Goal: Task Accomplishment & Management: Manage account settings

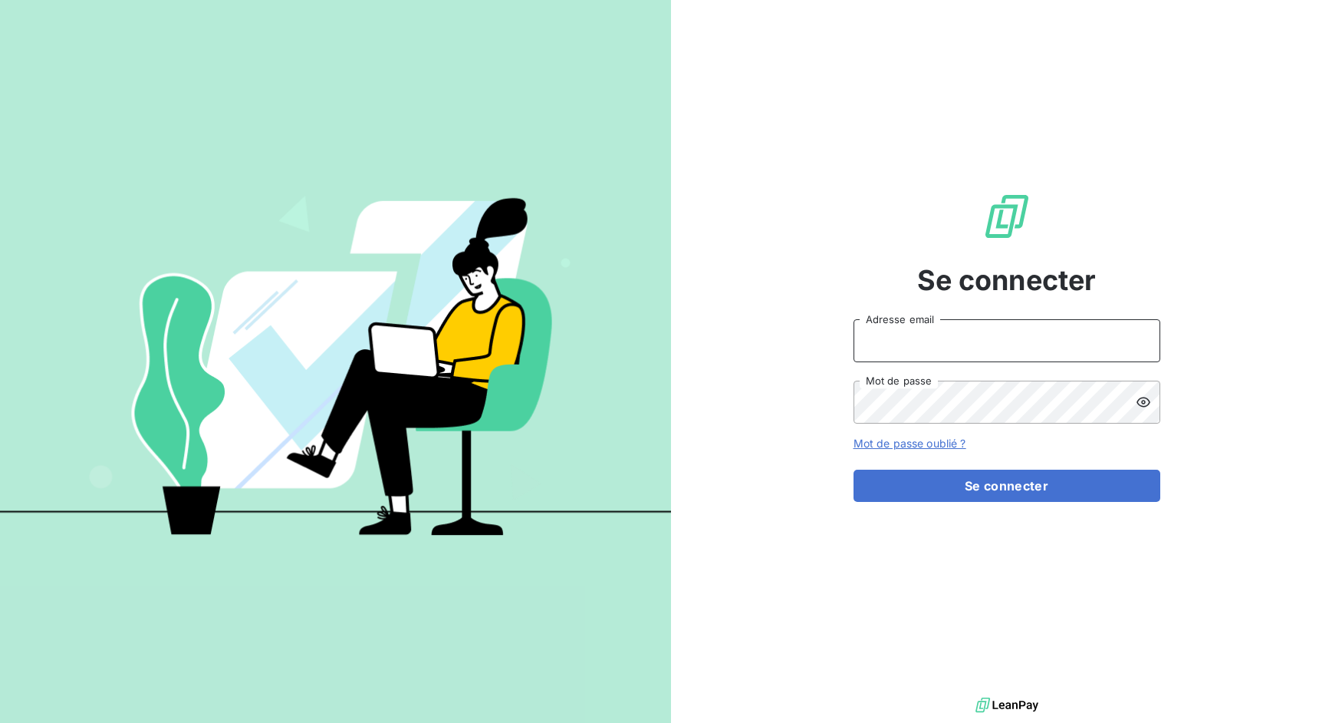
click at [931, 334] on input "Adresse email" at bounding box center [1007, 340] width 307 height 43
click at [937, 359] on input "Adresse email" at bounding box center [1007, 340] width 307 height 43
click at [930, 343] on input "Adresse email" at bounding box center [1007, 340] width 307 height 43
drag, startPoint x: 910, startPoint y: 344, endPoint x: 981, endPoint y: 344, distance: 71.3
click at [981, 344] on input "admin@3dcelo" at bounding box center [1007, 340] width 307 height 43
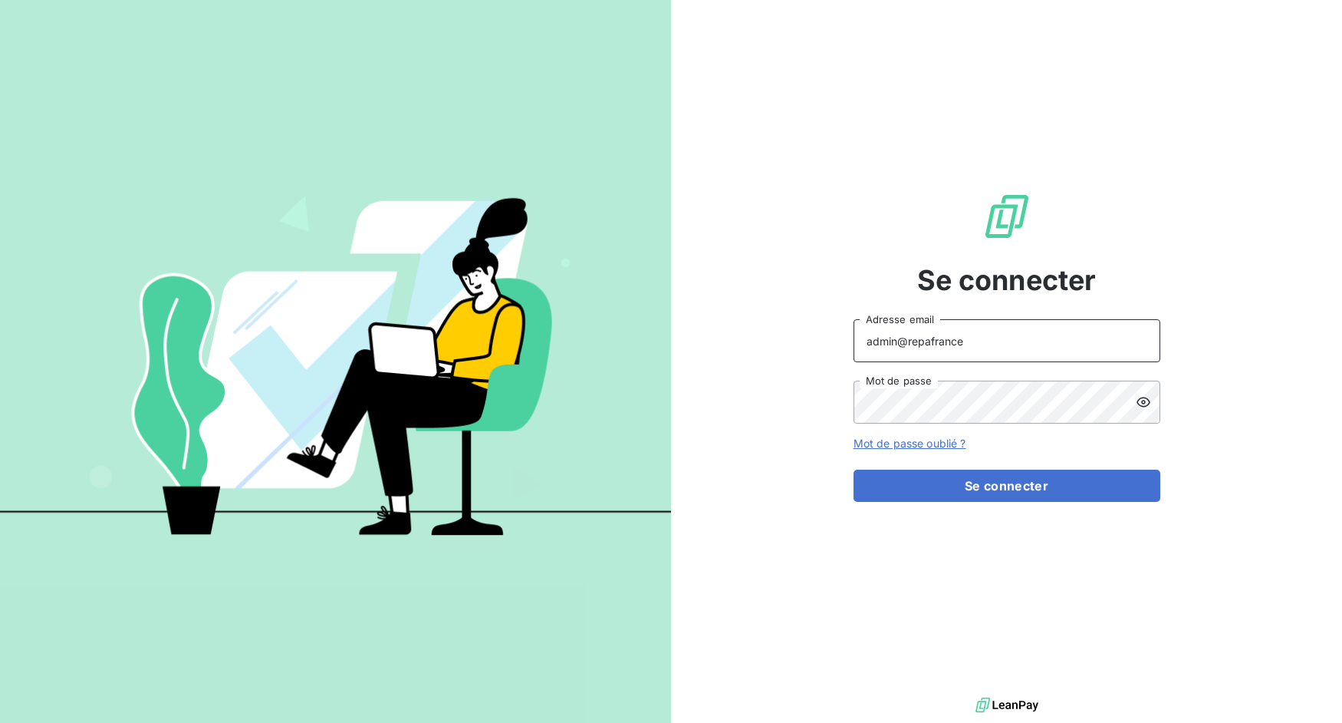
type input "admin@repafrance"
click at [854, 469] on button "Se connecter" at bounding box center [1007, 485] width 307 height 32
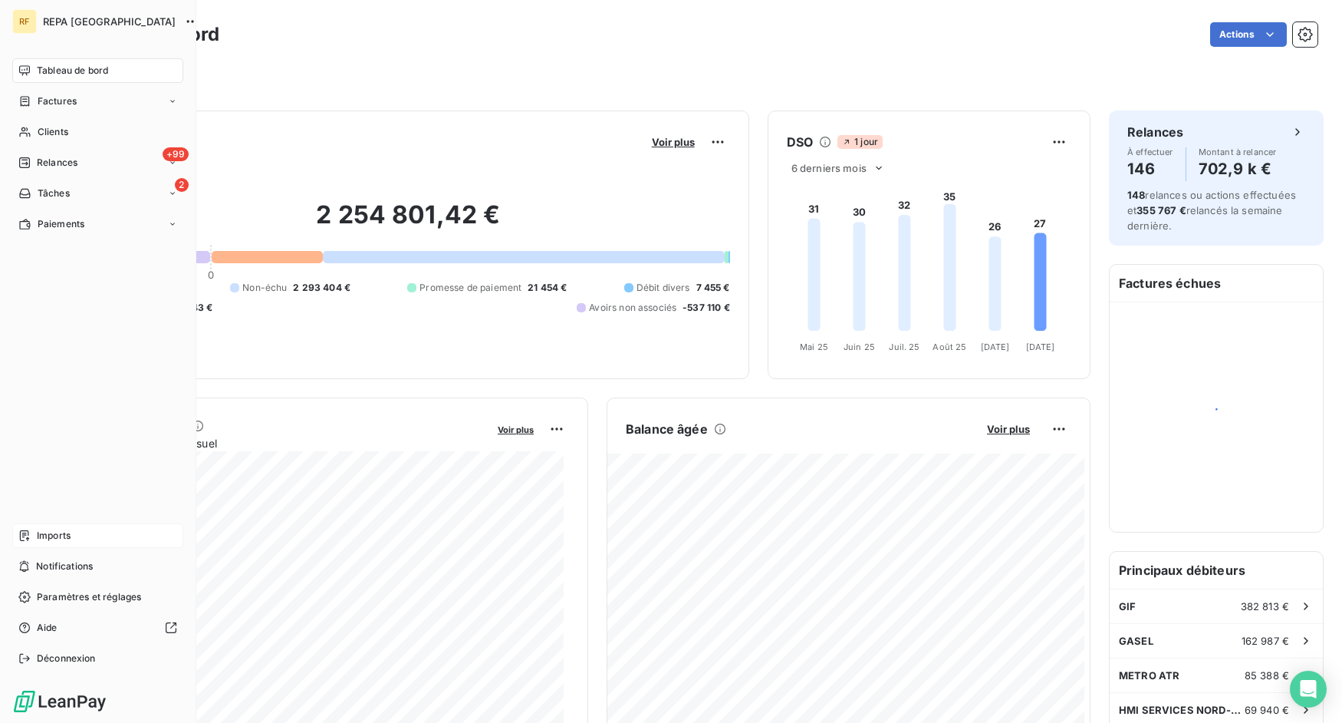
click at [36, 535] on div "Imports" at bounding box center [97, 535] width 171 height 25
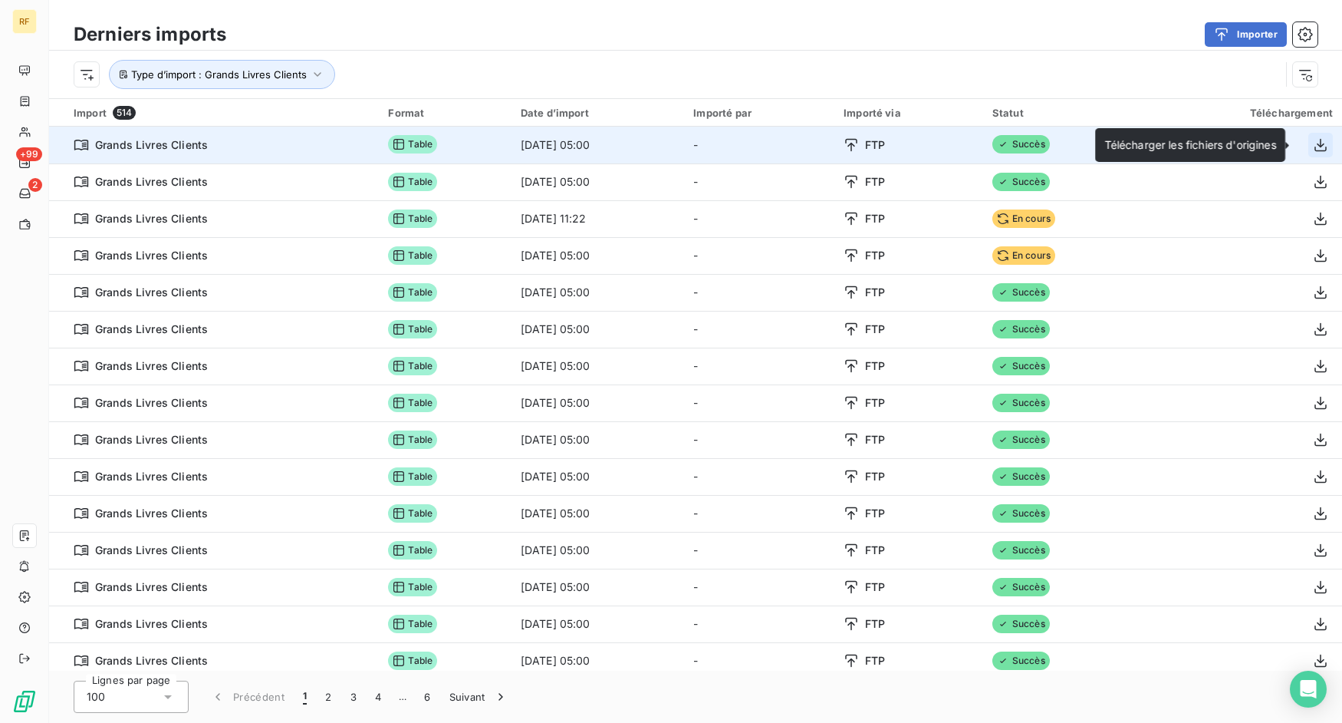
click at [1313, 144] on icon "button" at bounding box center [1320, 144] width 15 height 15
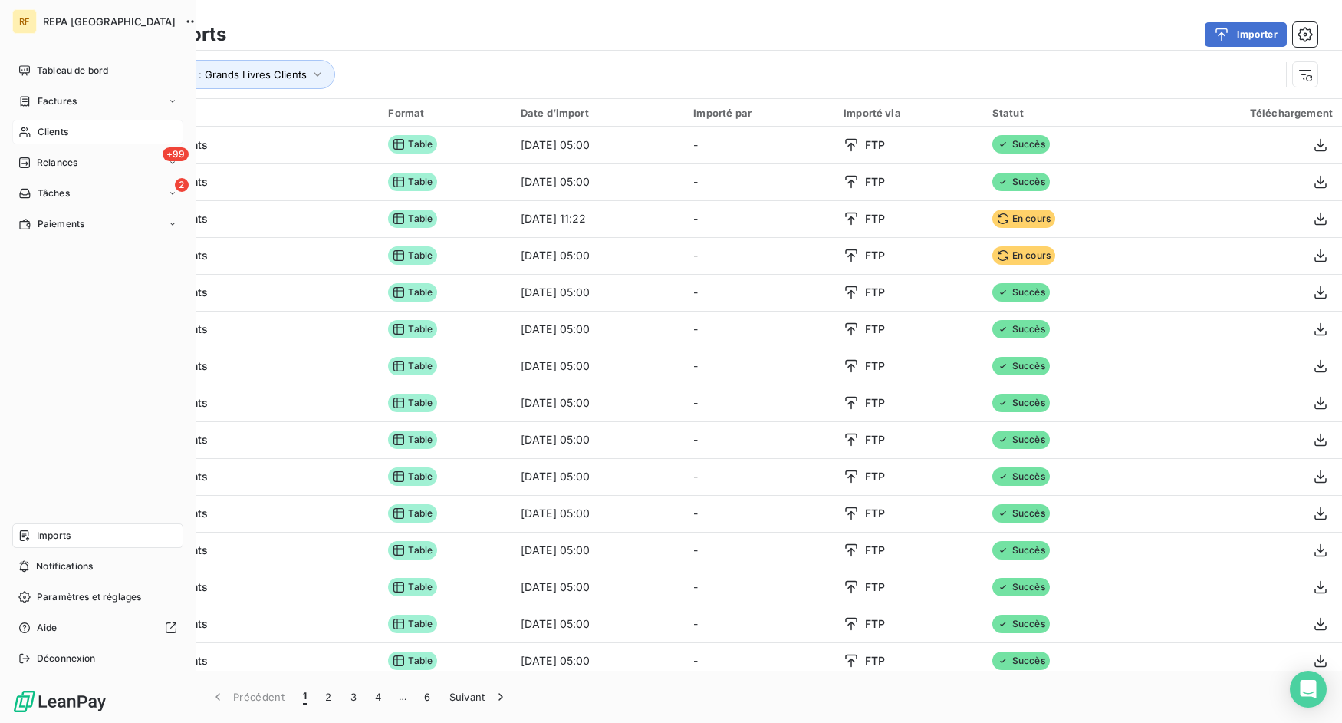
click at [66, 130] on span "Clients" at bounding box center [53, 132] width 31 height 14
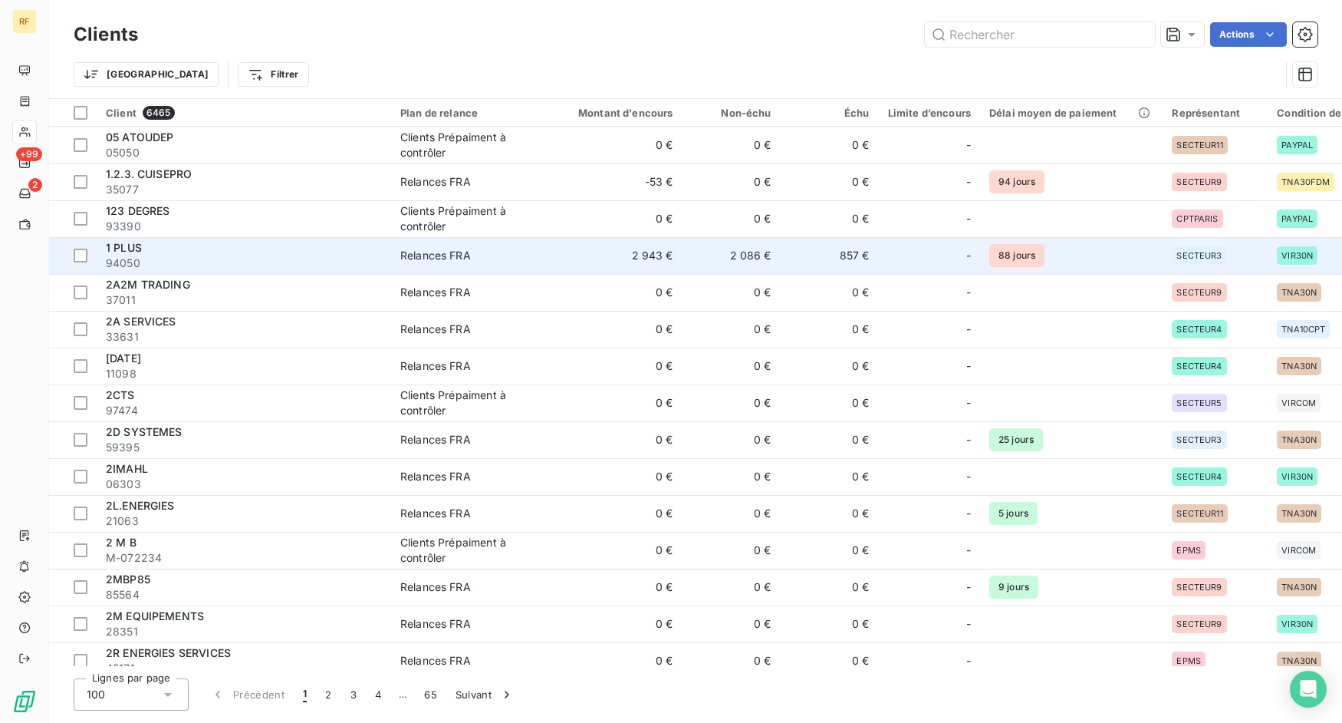
click at [573, 255] on td "2 943 €" at bounding box center [617, 255] width 132 height 37
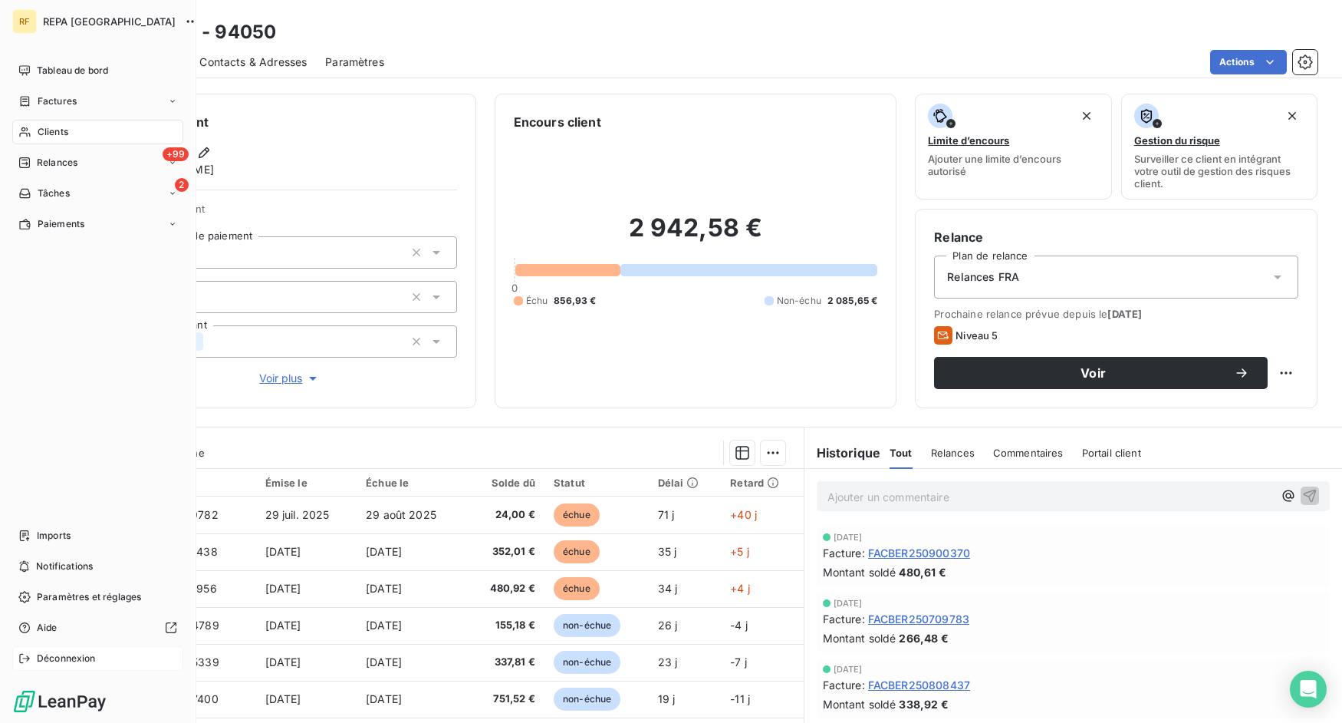
click at [18, 657] on div "Déconnexion" at bounding box center [97, 658] width 171 height 25
